Goal: Communication & Community: Participate in discussion

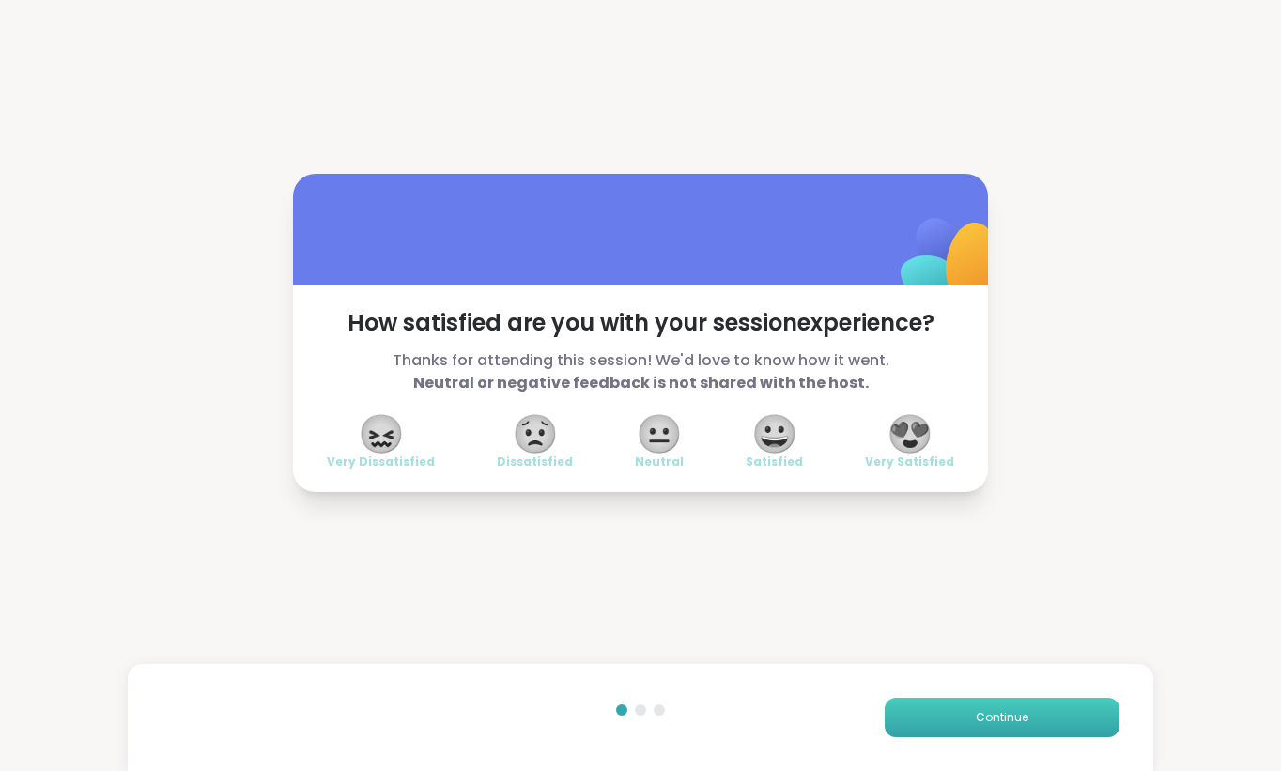
click at [1003, 722] on span "Continue" at bounding box center [1002, 717] width 53 height 17
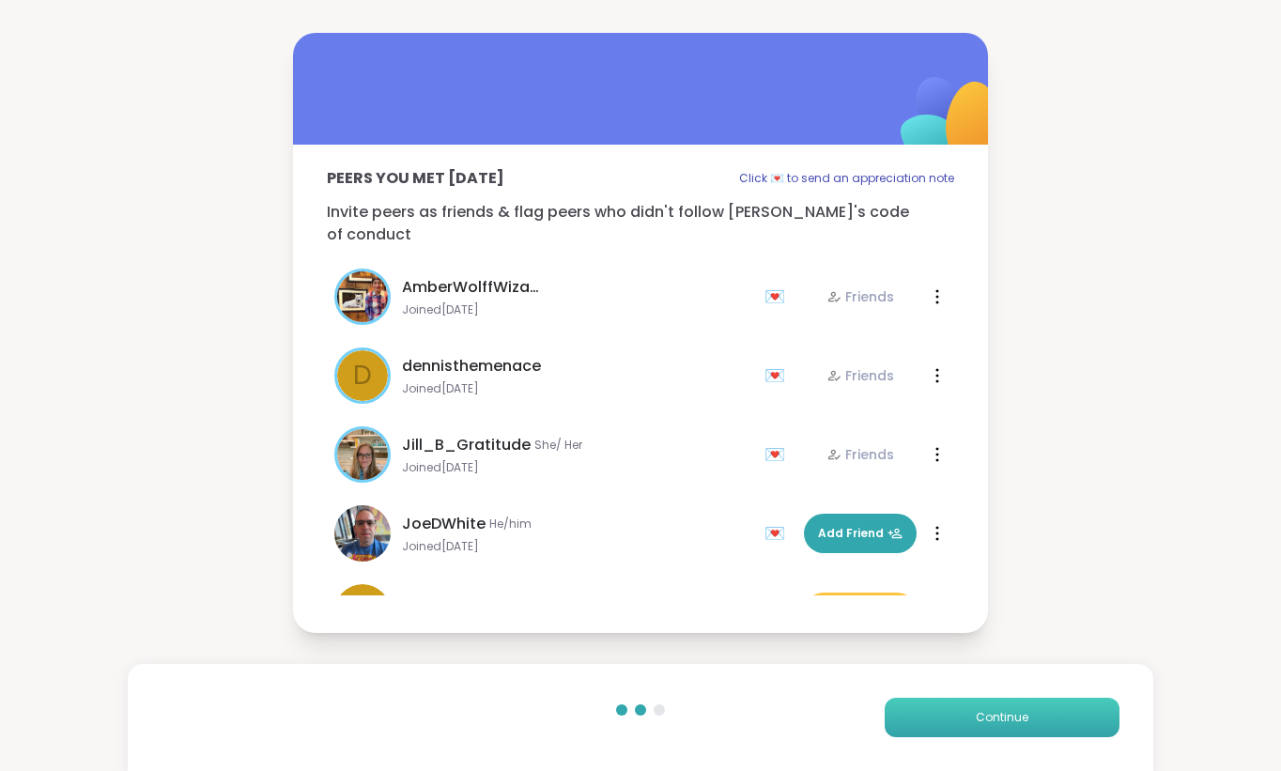
click at [991, 732] on button "Continue" at bounding box center [1001, 717] width 235 height 39
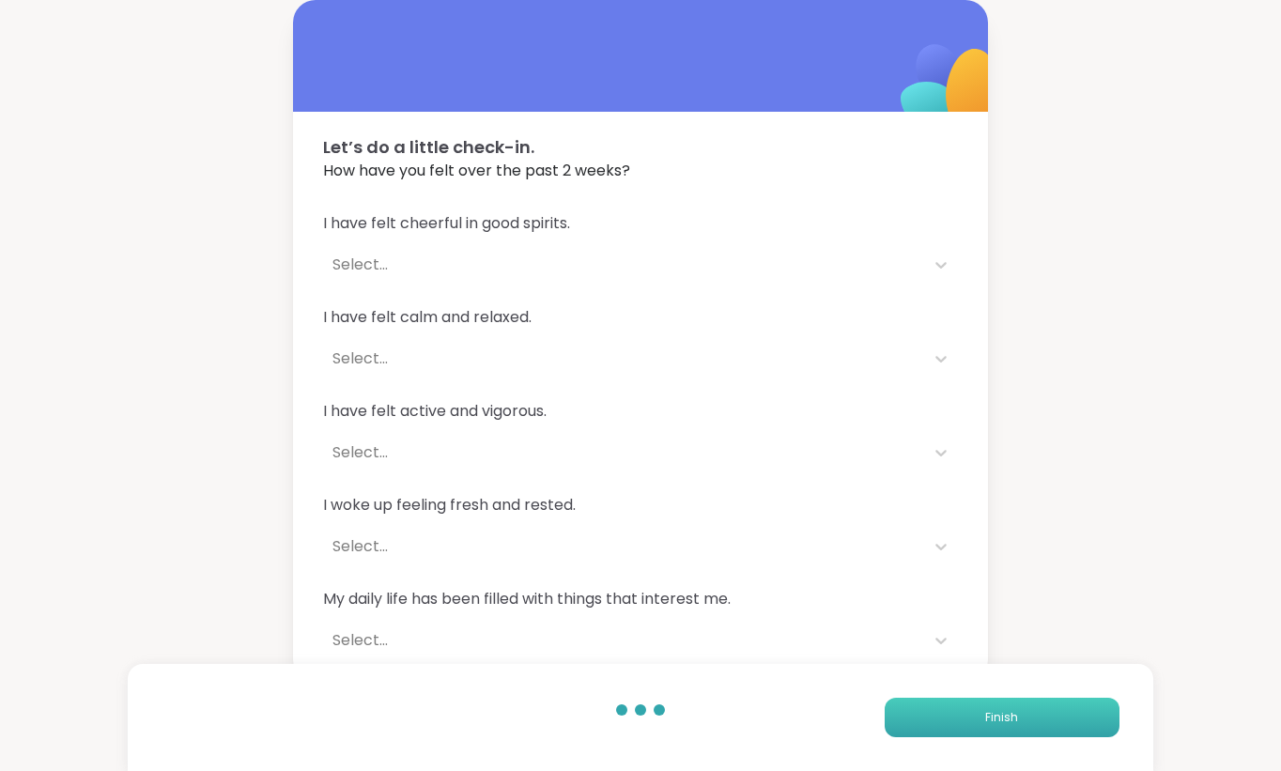
click at [994, 730] on button "Finish" at bounding box center [1001, 717] width 235 height 39
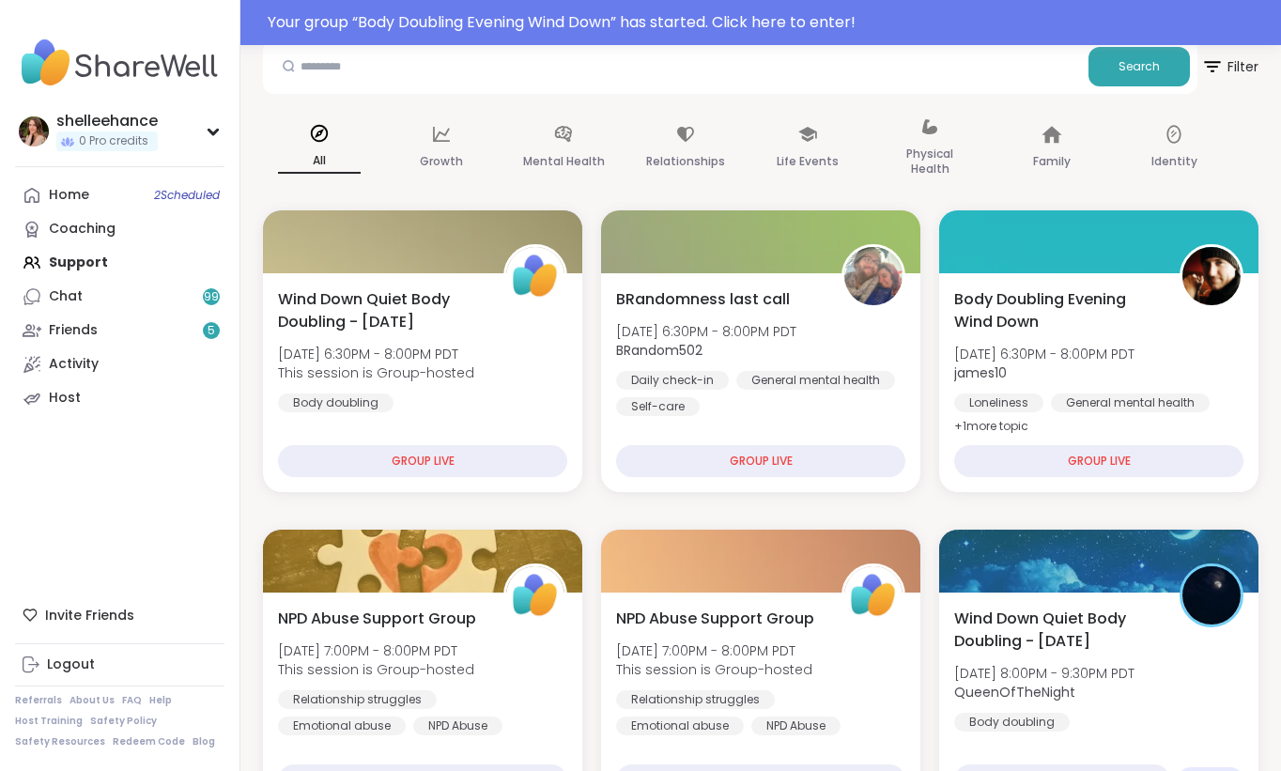
scroll to position [341, 0]
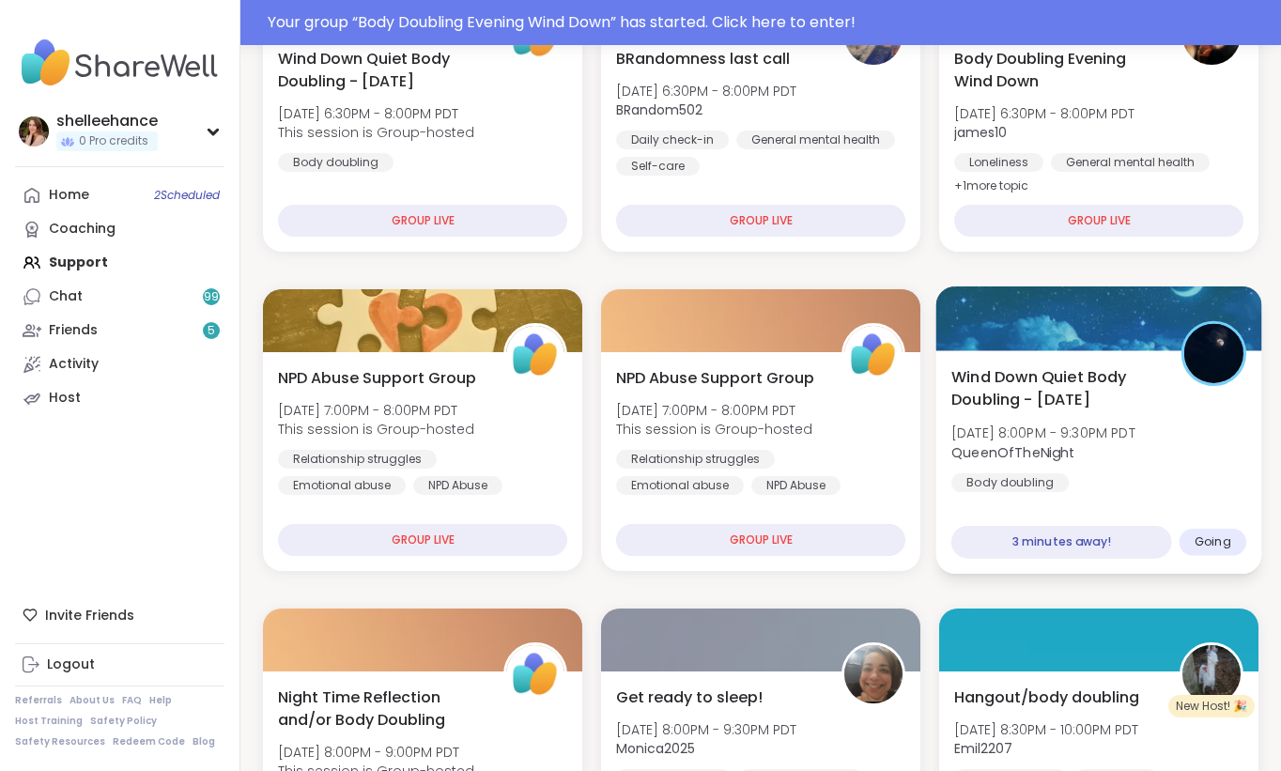
click at [1234, 481] on div "Wind Down Quiet Body Doubling - [DATE] [DATE] 8:00PM - 9:30PM PDT QueenOfTheNig…" at bounding box center [1098, 428] width 295 height 127
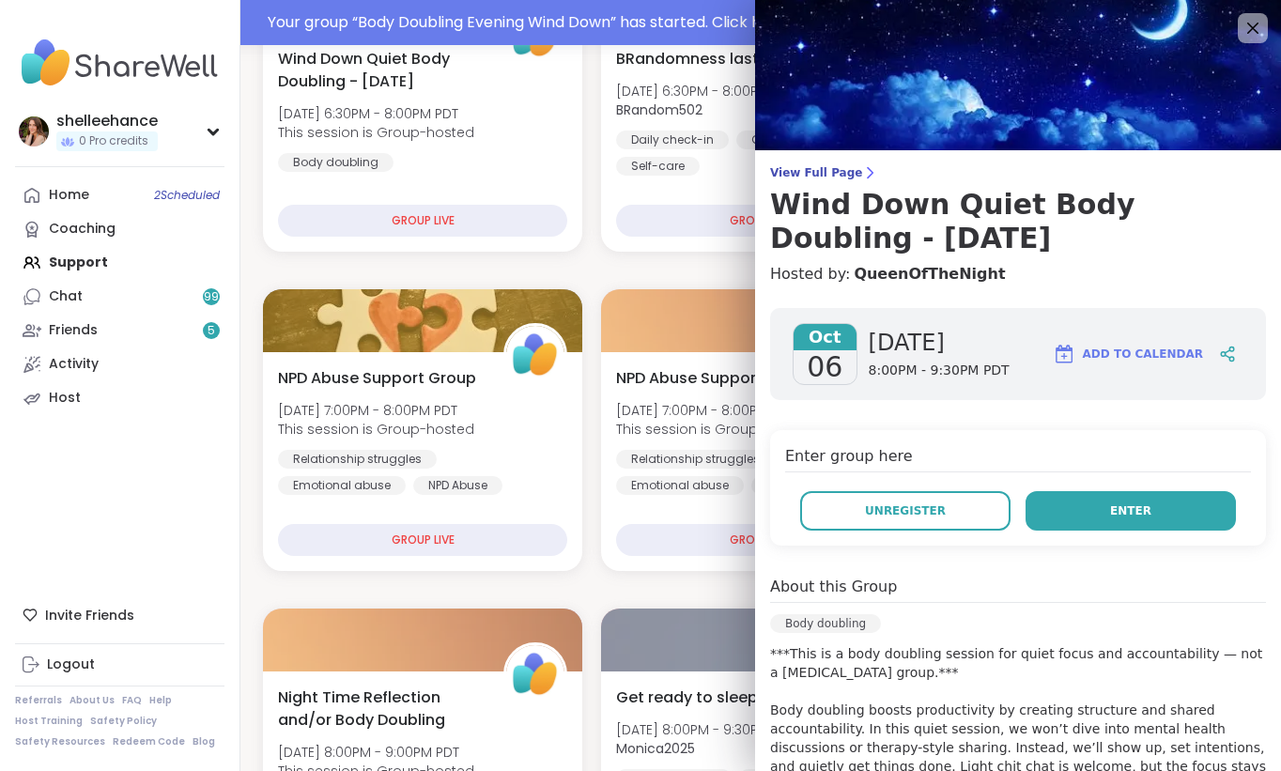
scroll to position [296, 0]
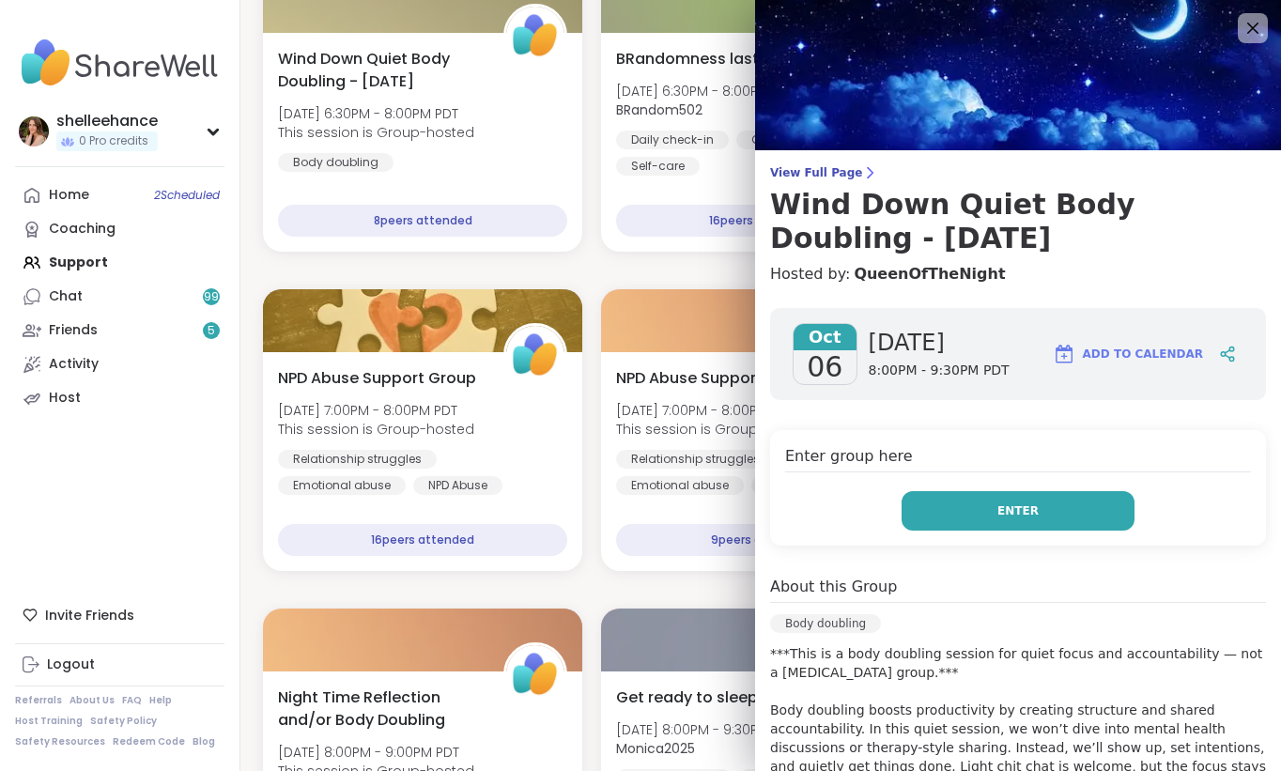
click at [958, 502] on button "Enter" at bounding box center [1017, 510] width 233 height 39
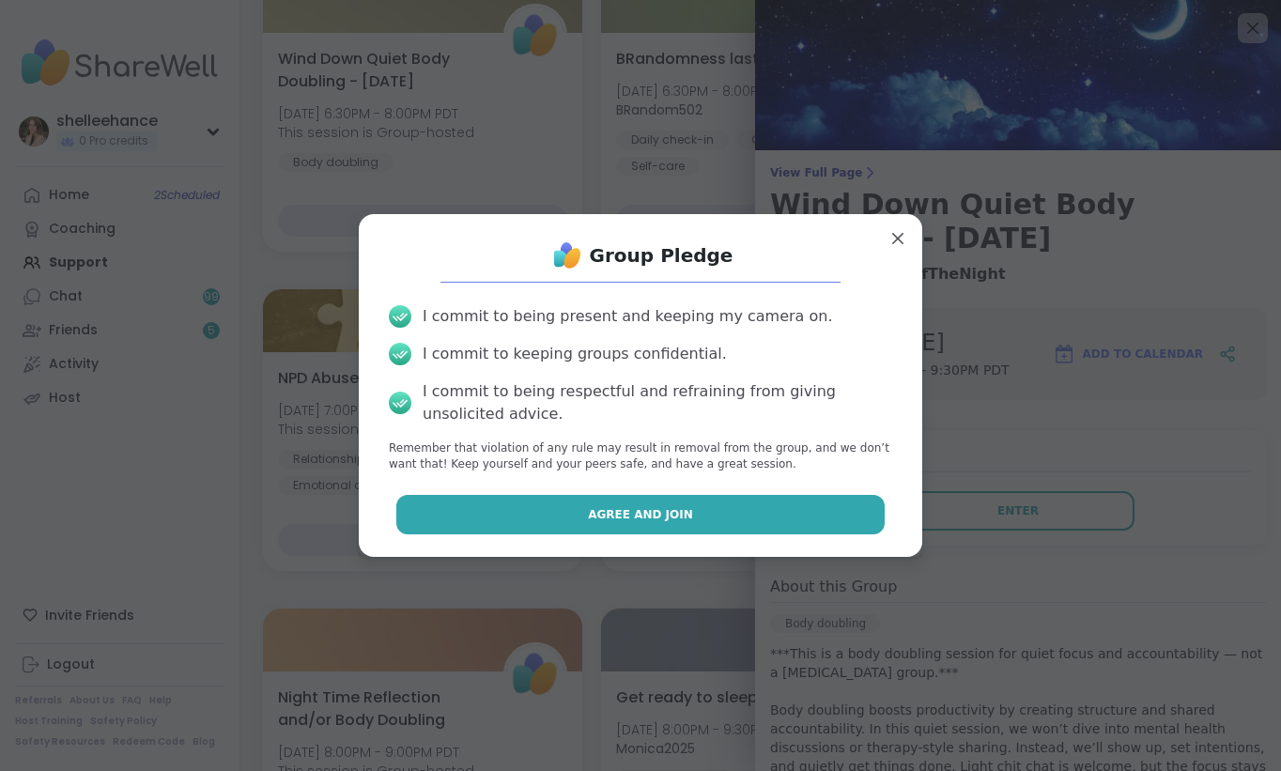
click at [545, 516] on button "Agree and Join" at bounding box center [640, 514] width 489 height 39
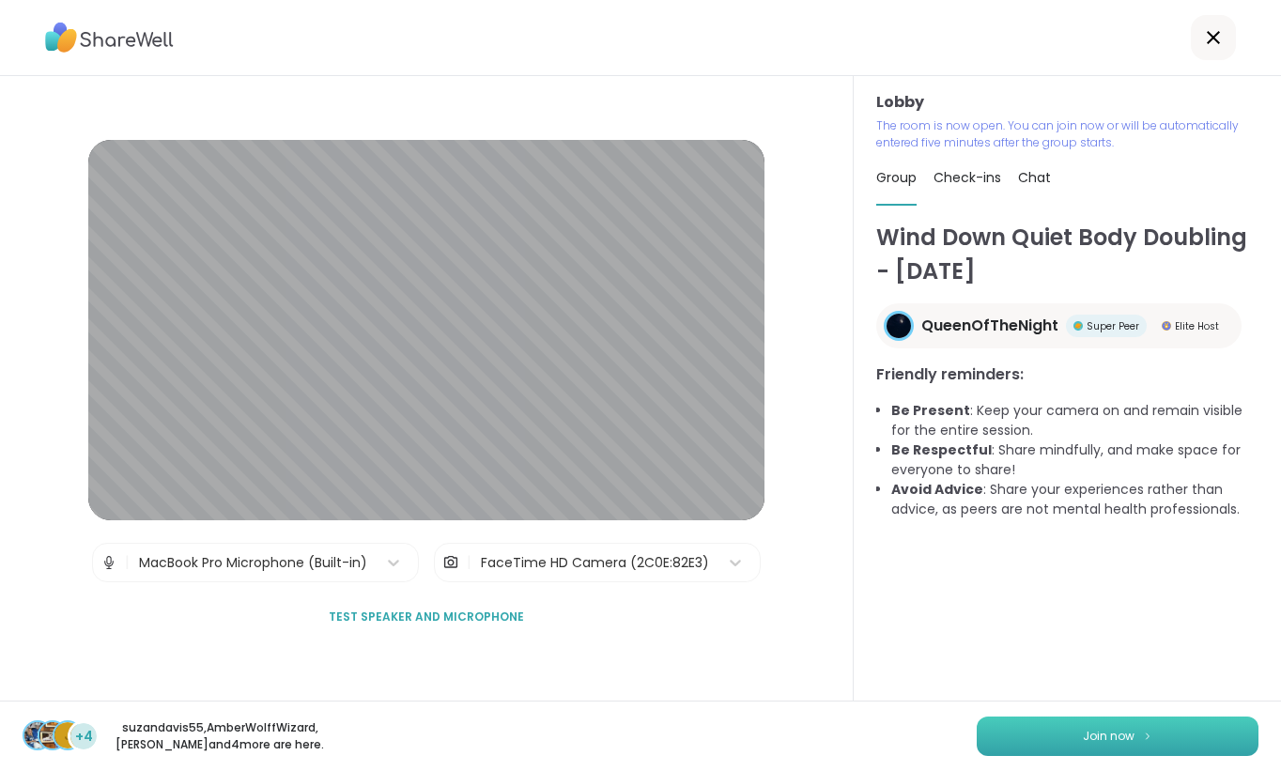
click at [1099, 748] on button "Join now" at bounding box center [1117, 735] width 282 height 39
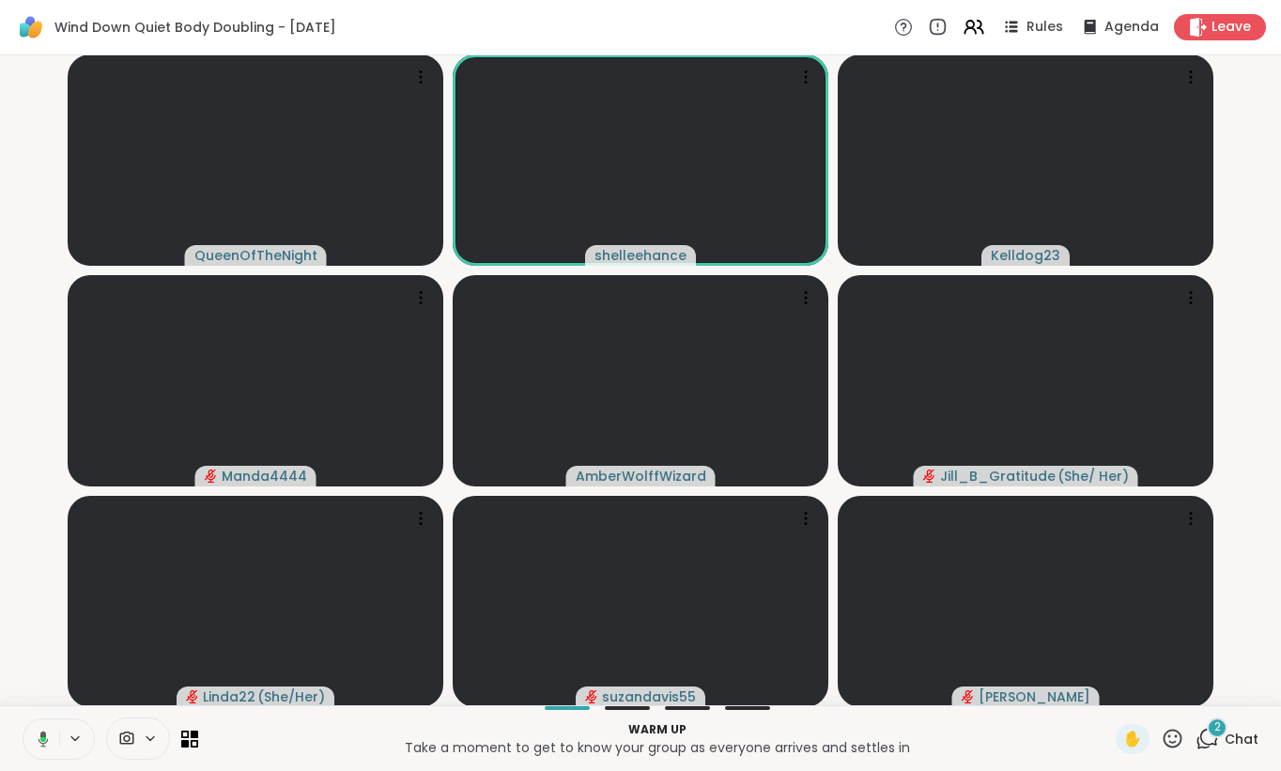
click at [43, 739] on icon at bounding box center [43, 738] width 6 height 5
